Goal: Check status: Check status

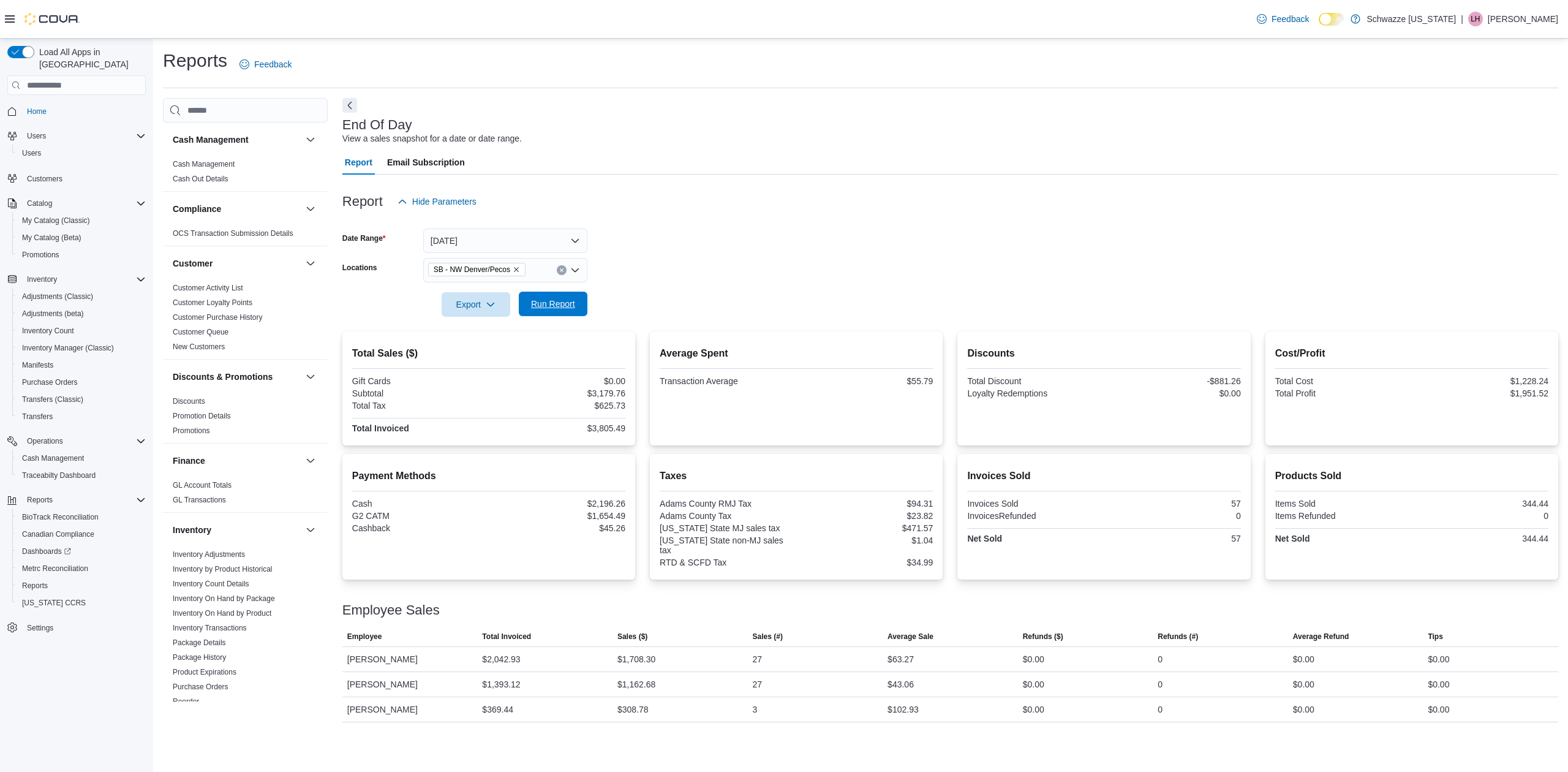
click at [567, 308] on span "Run Report" at bounding box center [553, 303] width 45 height 13
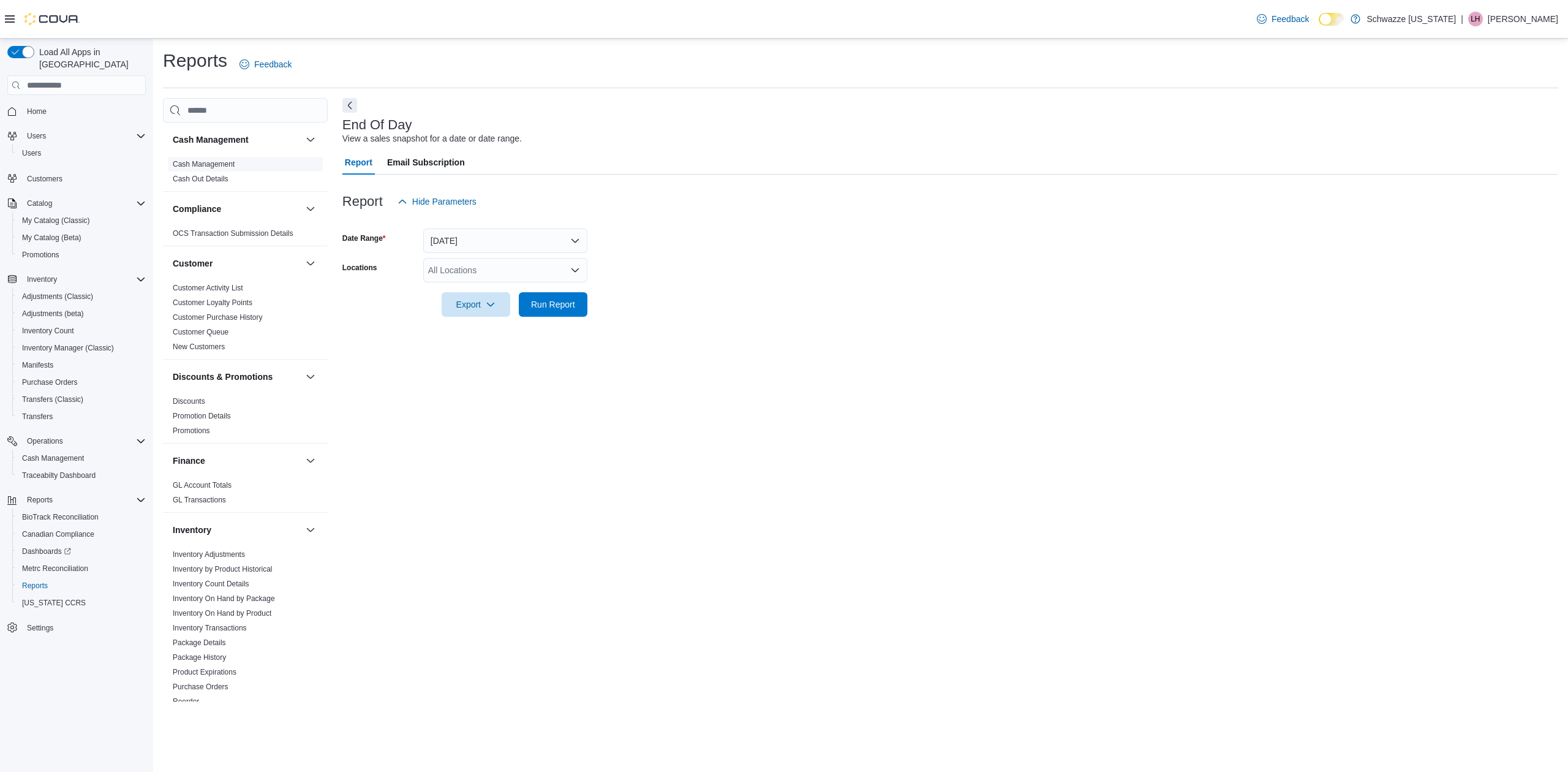
click at [198, 163] on link "Cash Management" at bounding box center [203, 164] width 62 height 9
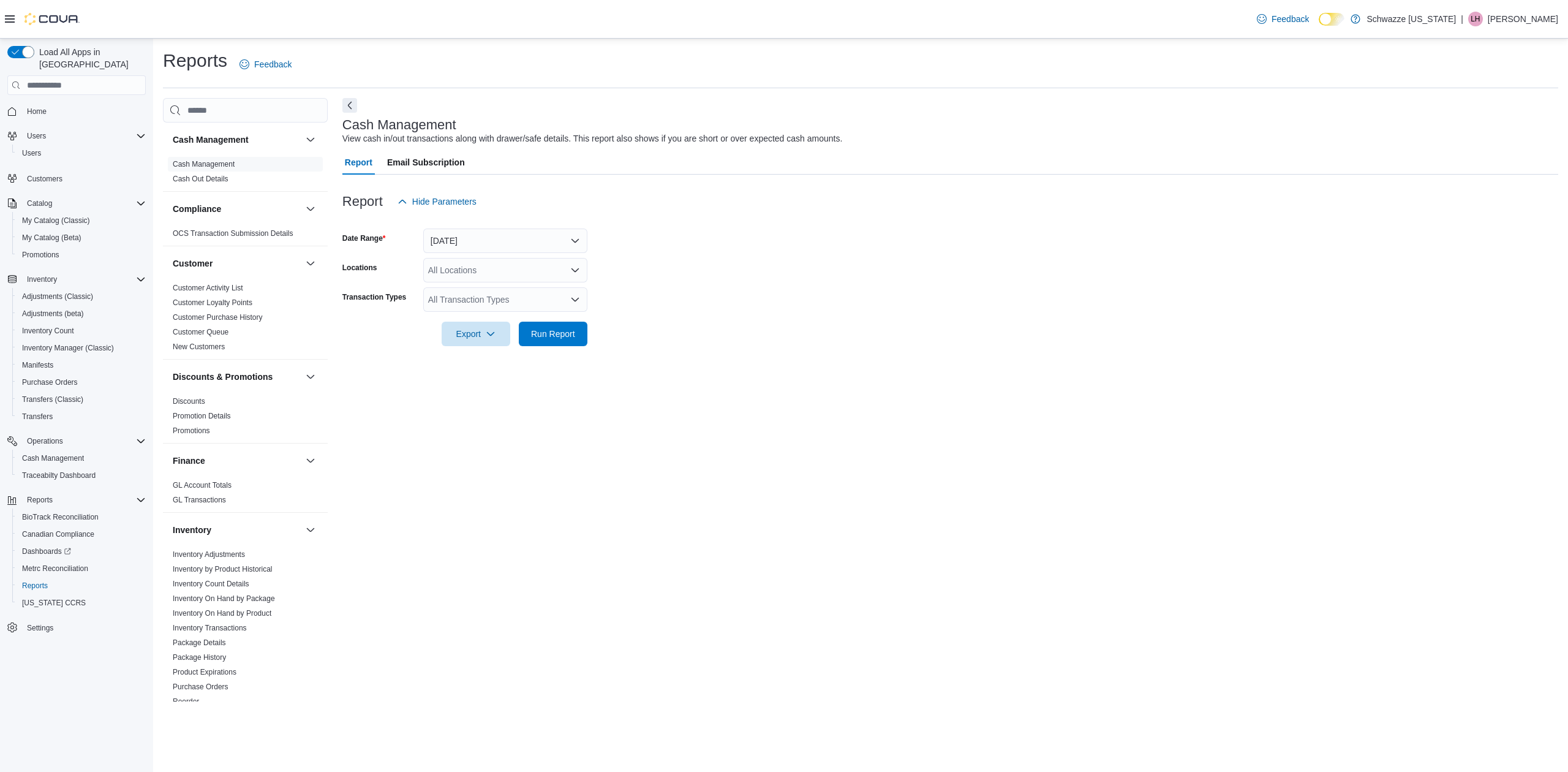
click at [577, 265] on icon "Open list of options" at bounding box center [575, 270] width 10 height 10
type input "***"
click at [533, 290] on span "SB - NW Denver/Pecos" at bounding box center [501, 291] width 89 height 13
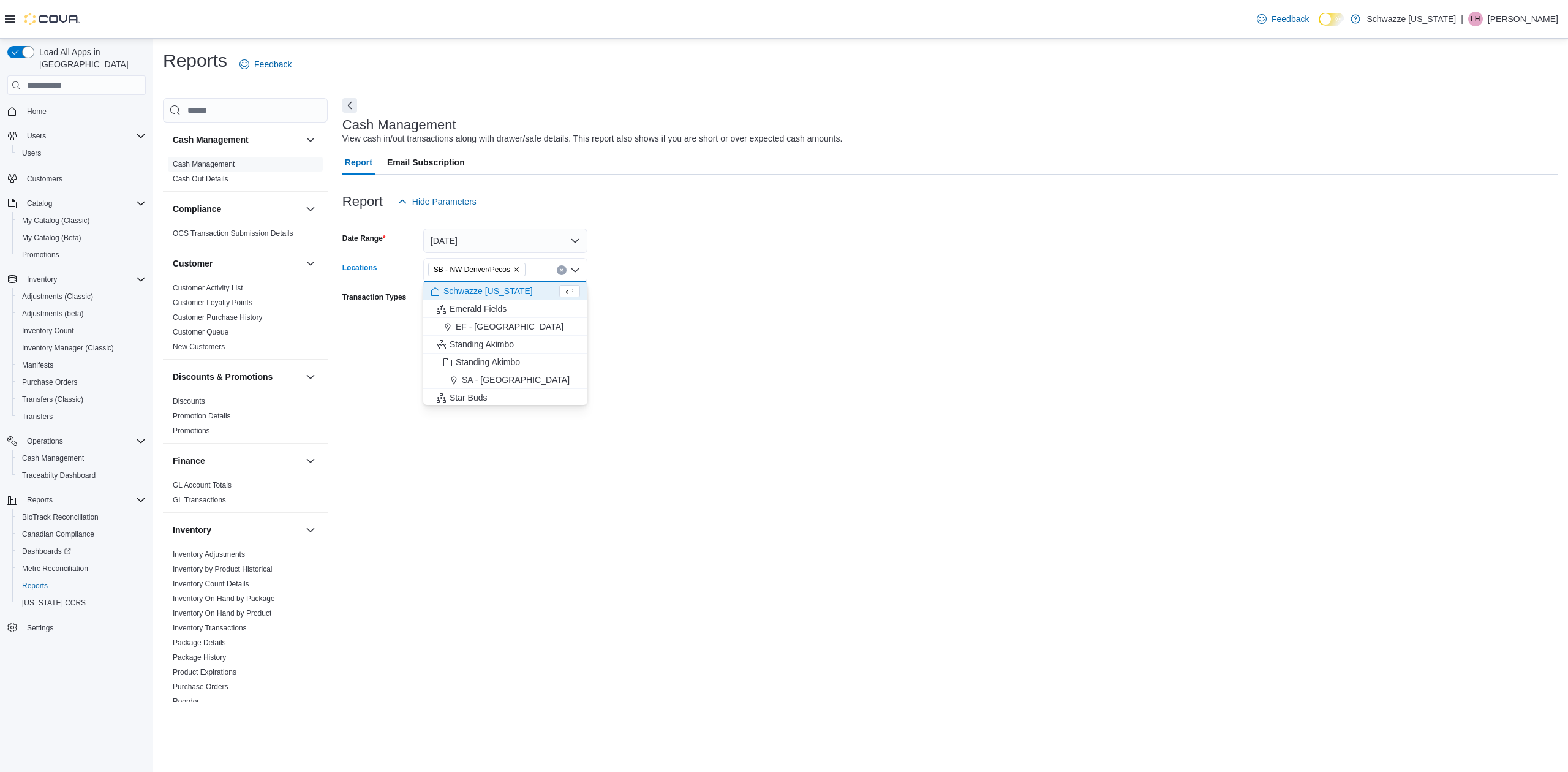
click at [699, 278] on form "Date Range Today Locations SB - NW Denver/Pecos Combo box. Selected. SB - NW De…" at bounding box center [951, 280] width 1216 height 133
click at [559, 336] on span "Run Report" at bounding box center [553, 333] width 45 height 13
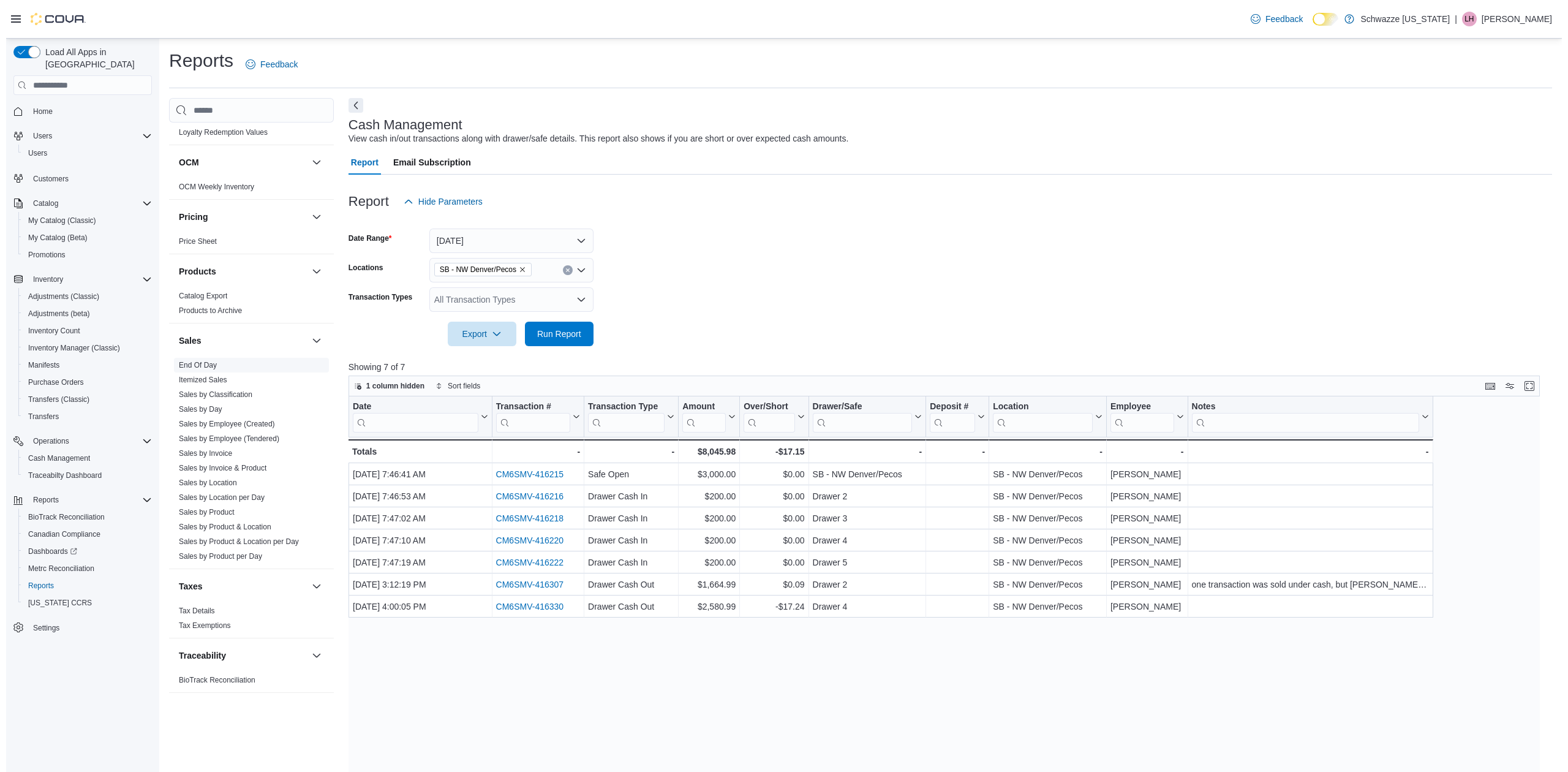
scroll to position [660, 0]
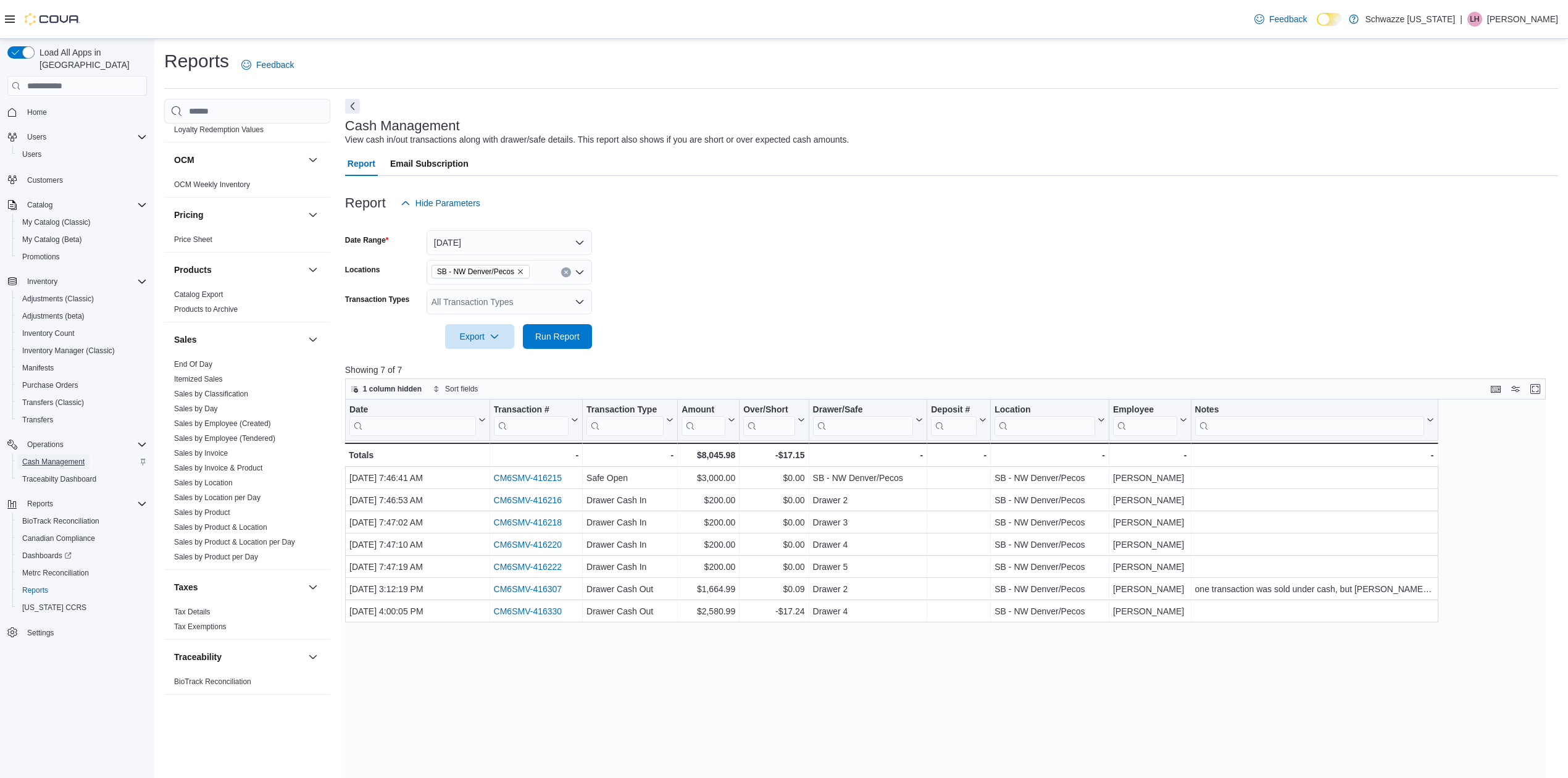
click at [71, 457] on span "Cash Management" at bounding box center [54, 462] width 62 height 10
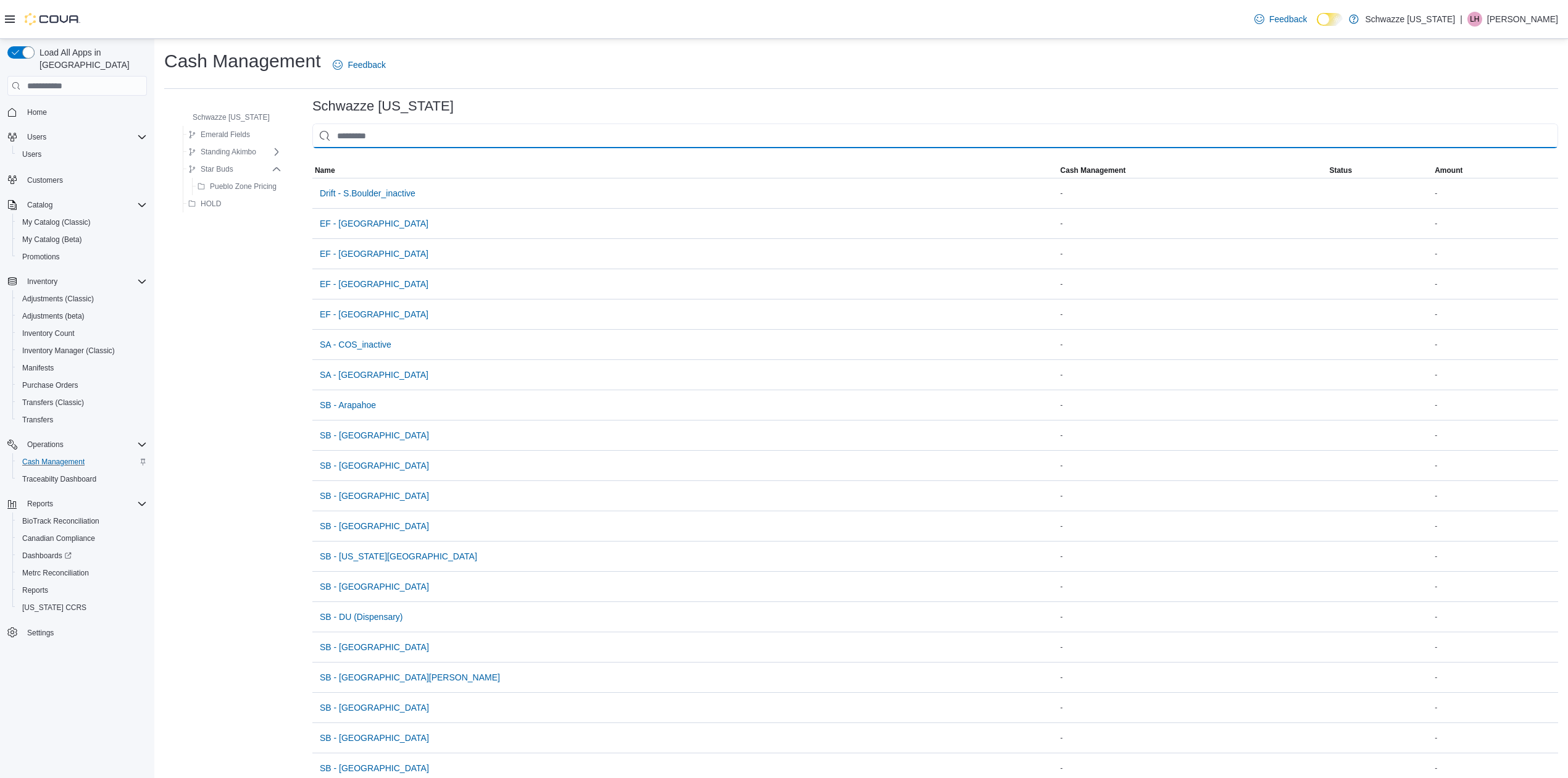
click at [411, 131] on input "This is a search bar. As you type, the results lower in the page will automatic…" at bounding box center [935, 136] width 1245 height 24
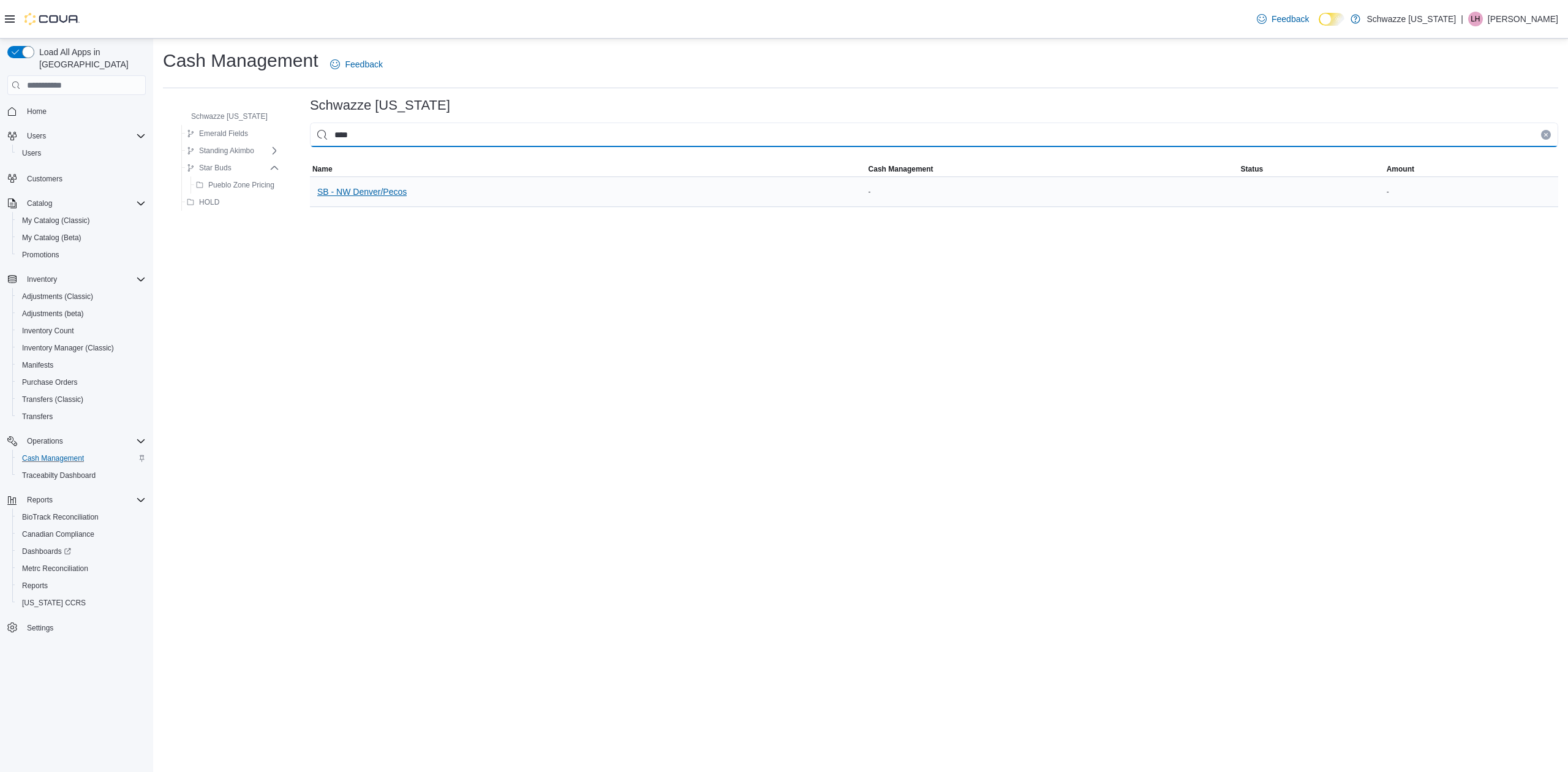
type input "****"
click at [388, 193] on span "SB - NW Denver/Pecos" at bounding box center [362, 192] width 89 height 13
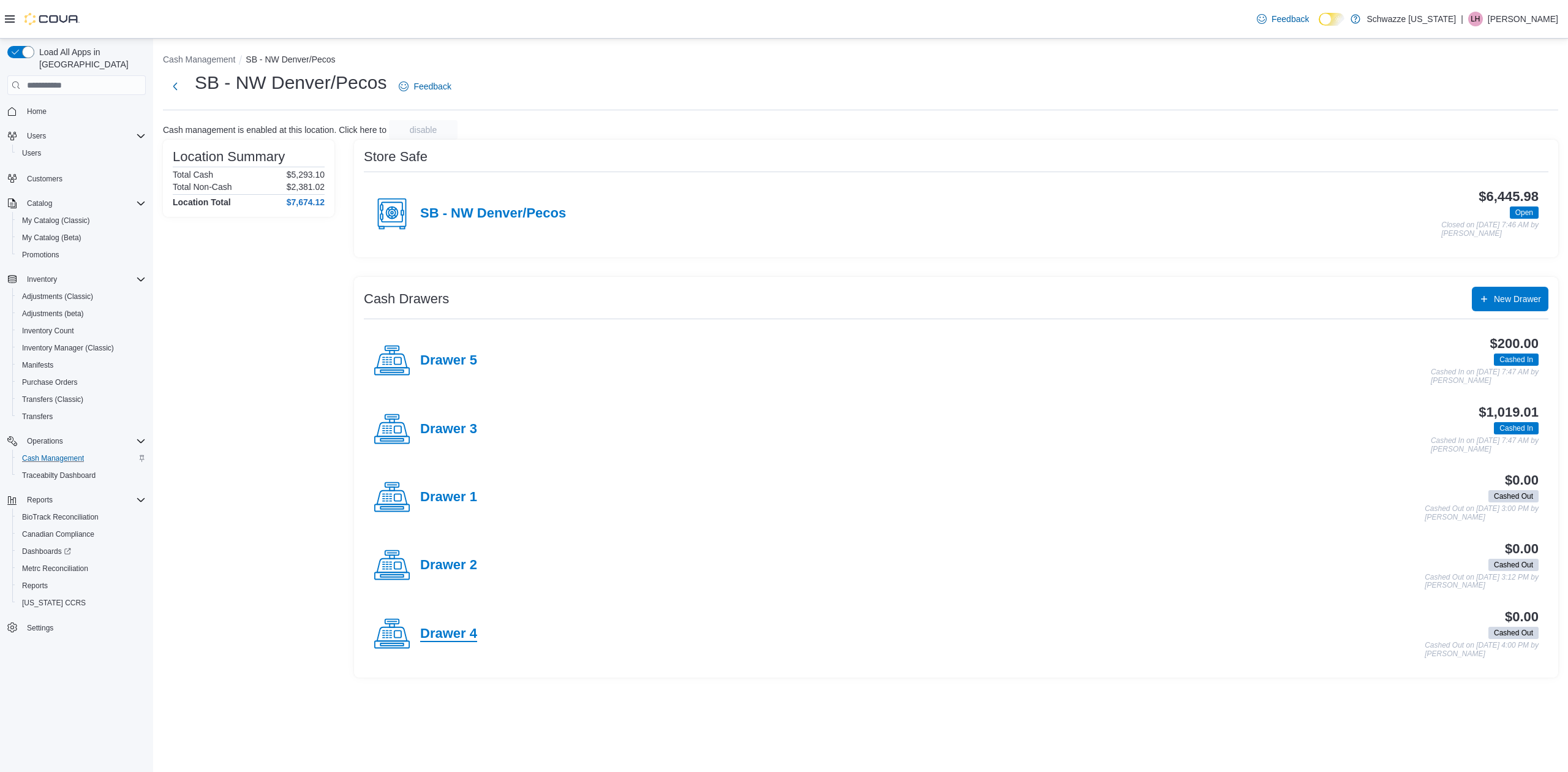
click at [452, 632] on h4 "Drawer 4" at bounding box center [448, 633] width 57 height 15
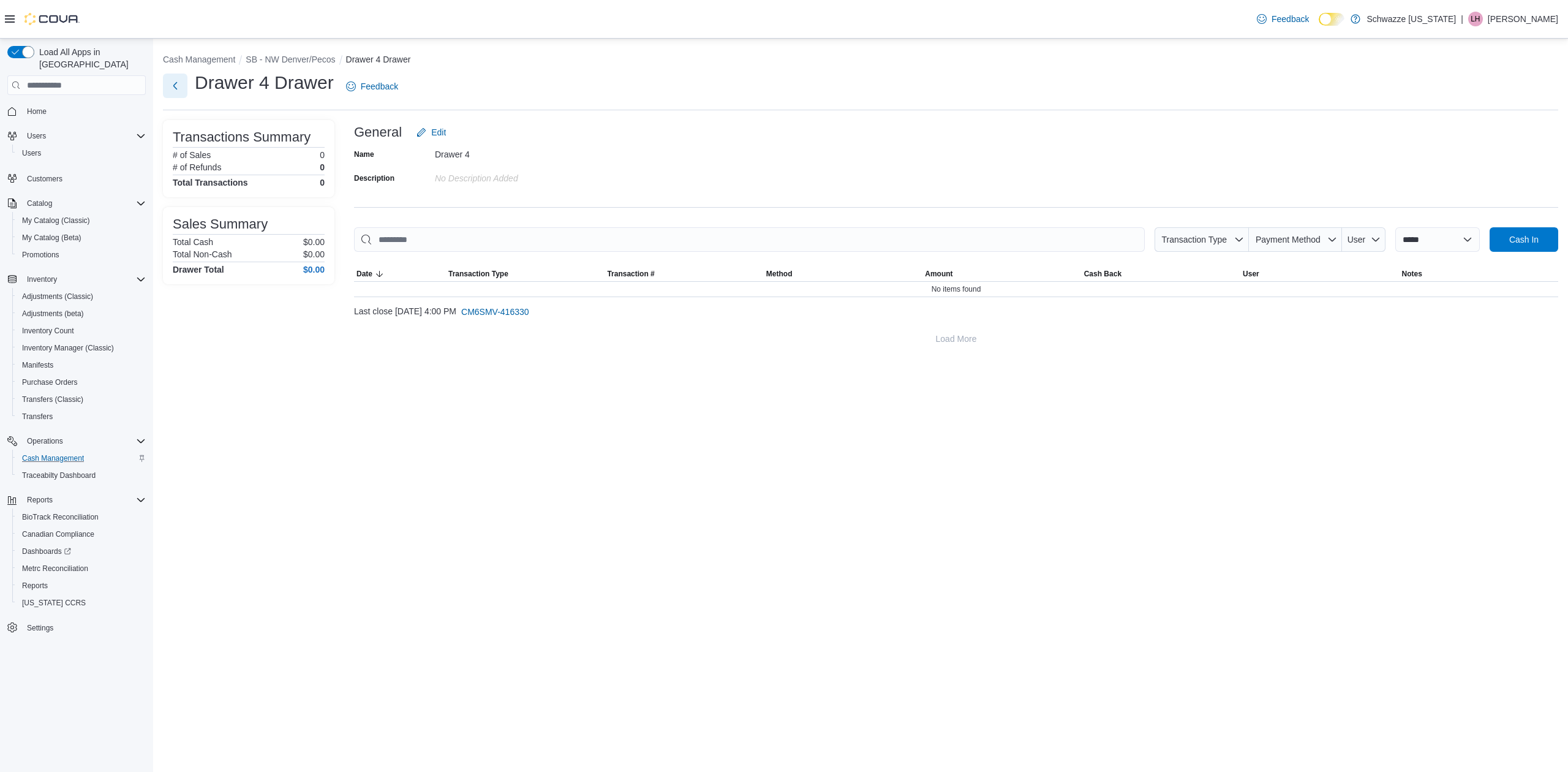
click at [177, 87] on button "Next" at bounding box center [174, 85] width 24 height 24
